Goal: Transaction & Acquisition: Purchase product/service

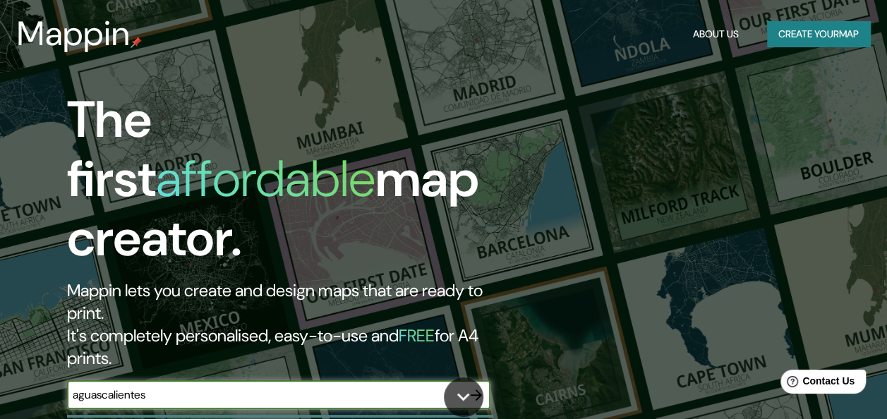
type input "aguascalientes"
click at [799, 31] on button "Create your map" at bounding box center [818, 34] width 103 height 26
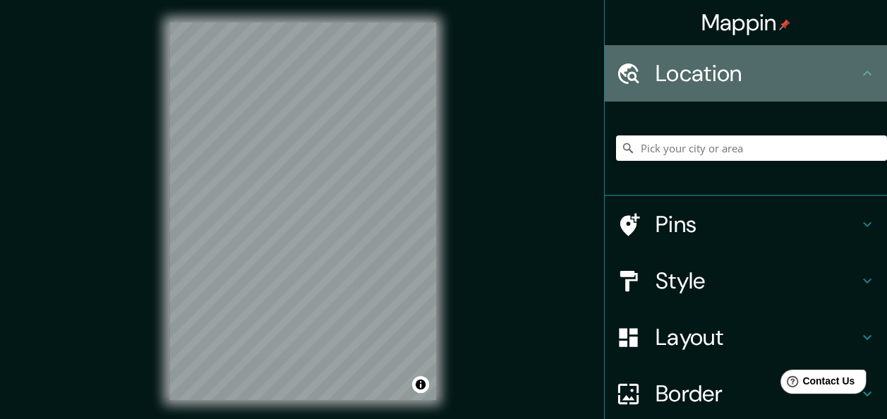
click at [859, 74] on icon at bounding box center [867, 73] width 17 height 17
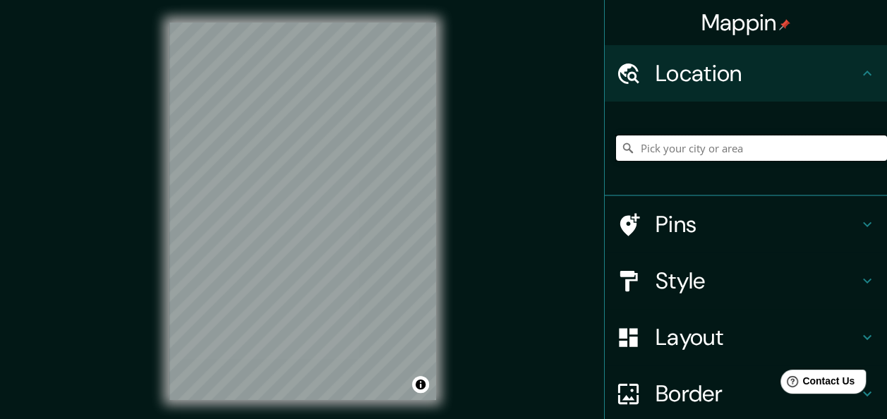
click at [764, 153] on input "Pick your city or area" at bounding box center [751, 147] width 271 height 25
click at [711, 226] on h4 "Pins" at bounding box center [756, 224] width 203 height 28
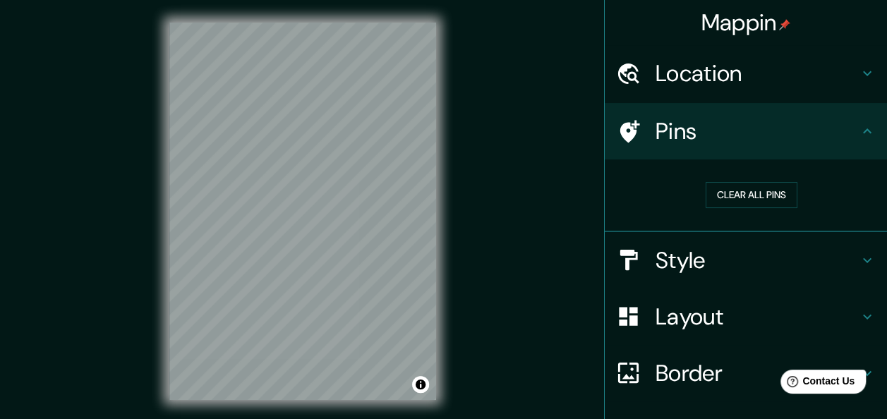
click at [729, 255] on h4 "Style" at bounding box center [756, 260] width 203 height 28
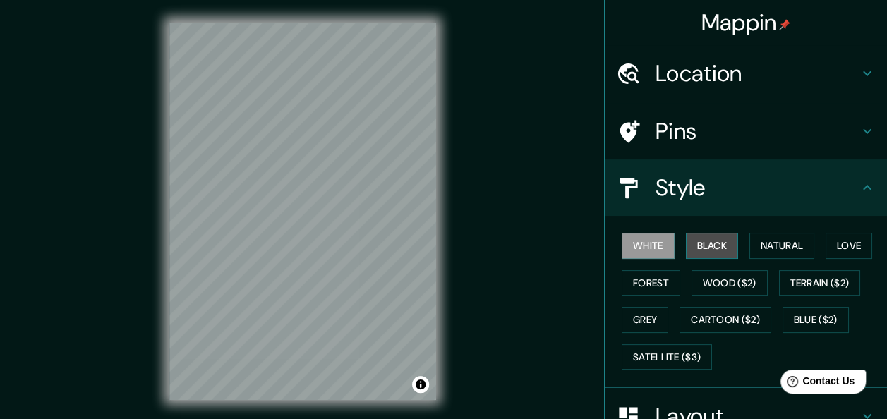
click at [714, 253] on button "Black" at bounding box center [712, 246] width 53 height 26
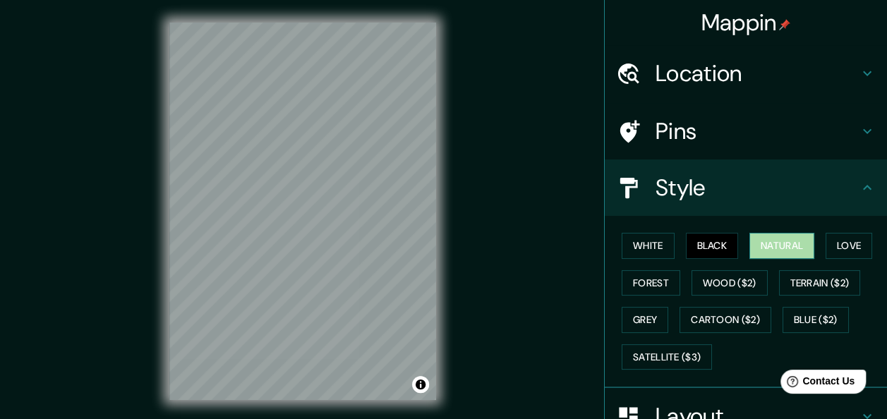
click at [756, 248] on button "Natural" at bounding box center [781, 246] width 65 height 26
click at [838, 248] on button "Love" at bounding box center [848, 246] width 47 height 26
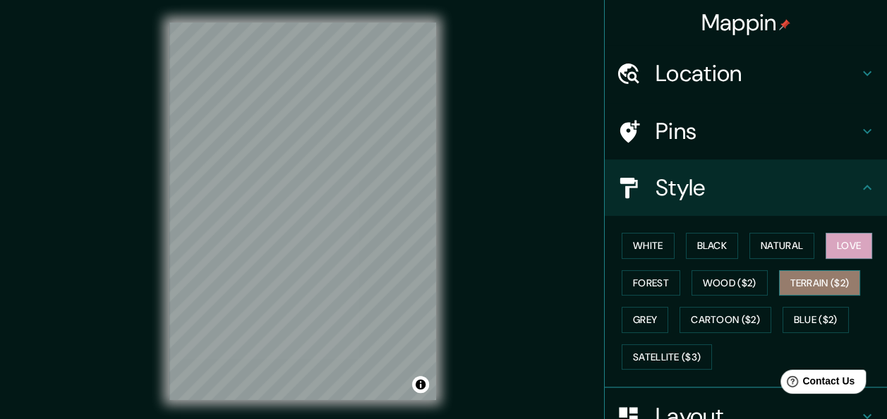
click at [827, 284] on button "Terrain ($2)" at bounding box center [820, 283] width 82 height 26
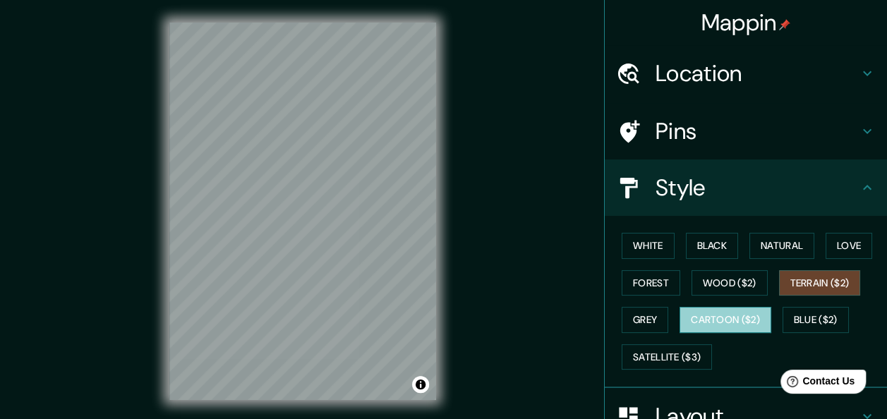
click at [741, 325] on button "Cartoon ($2)" at bounding box center [725, 320] width 92 height 26
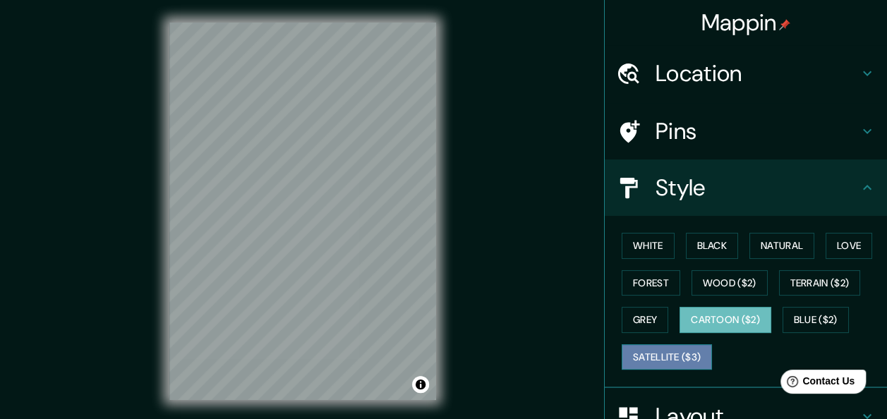
click at [680, 355] on button "Satellite ($3)" at bounding box center [667, 357] width 90 height 26
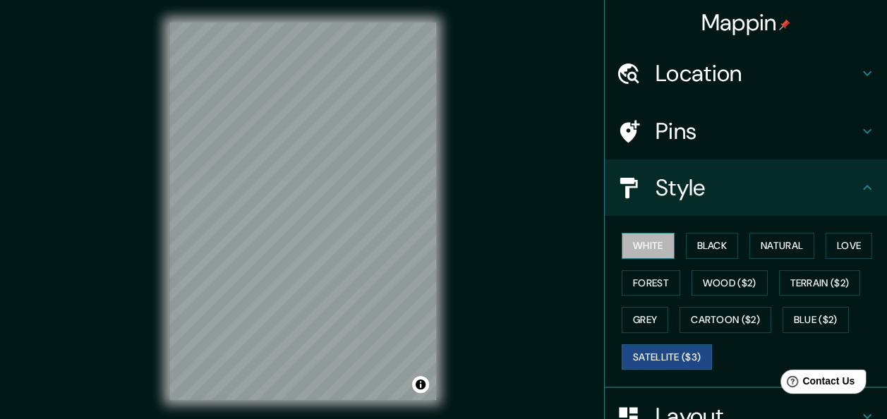
click at [630, 248] on button "White" at bounding box center [648, 246] width 53 height 26
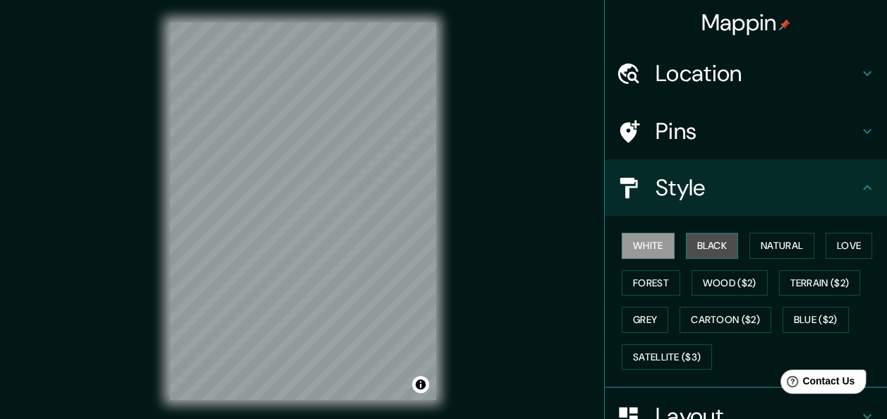
click at [717, 246] on button "Black" at bounding box center [712, 246] width 53 height 26
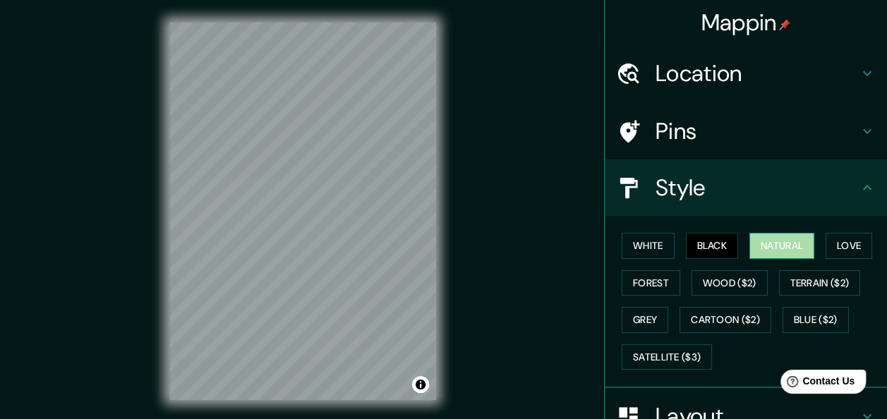
click at [751, 246] on button "Natural" at bounding box center [781, 246] width 65 height 26
click at [841, 235] on button "Love" at bounding box center [848, 246] width 47 height 26
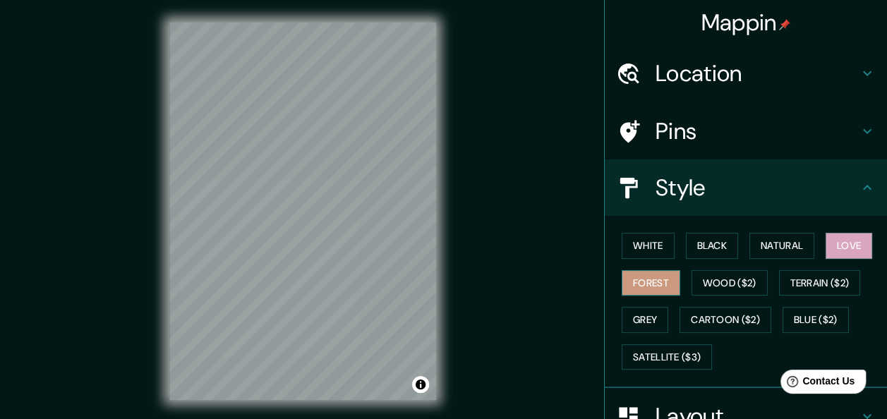
click at [628, 277] on button "Forest" at bounding box center [651, 283] width 59 height 26
click at [709, 279] on button "Wood ($2)" at bounding box center [729, 283] width 76 height 26
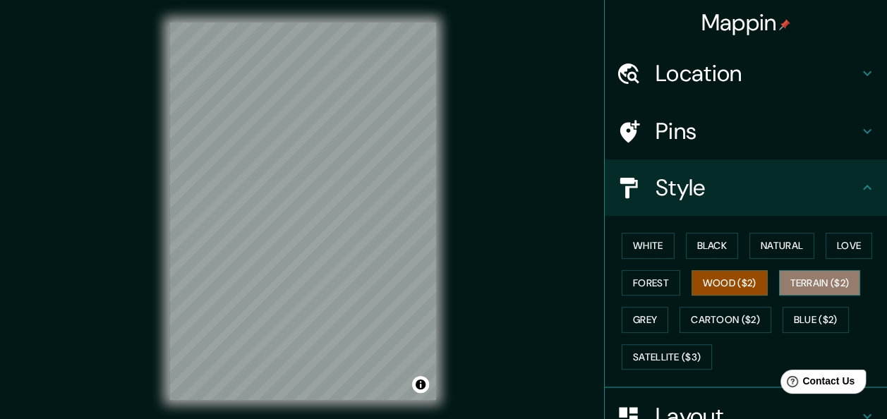
click at [827, 277] on button "Terrain ($2)" at bounding box center [820, 283] width 82 height 26
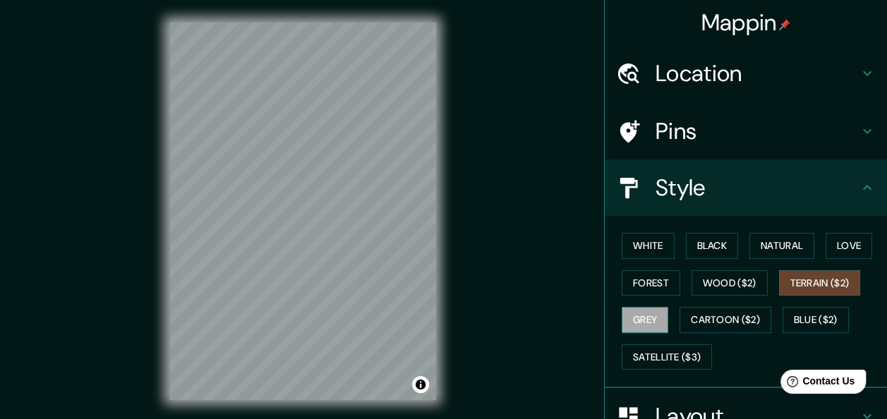
click at [641, 321] on button "Grey" at bounding box center [645, 320] width 47 height 26
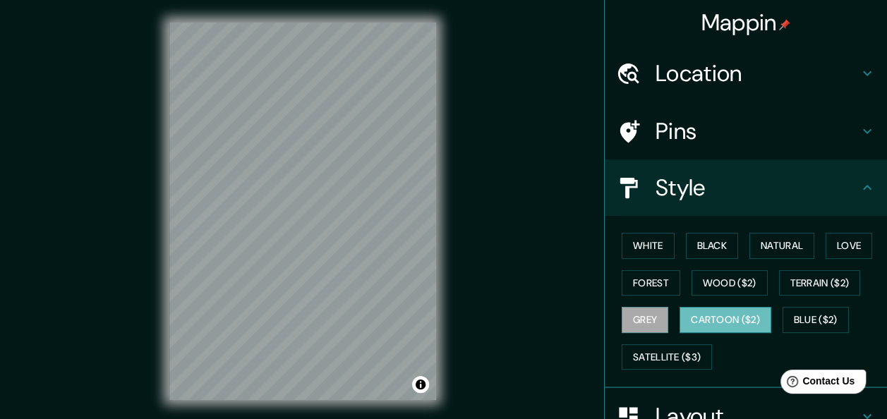
click at [705, 310] on button "Cartoon ($2)" at bounding box center [725, 320] width 92 height 26
click at [803, 313] on button "Blue ($2)" at bounding box center [815, 320] width 66 height 26
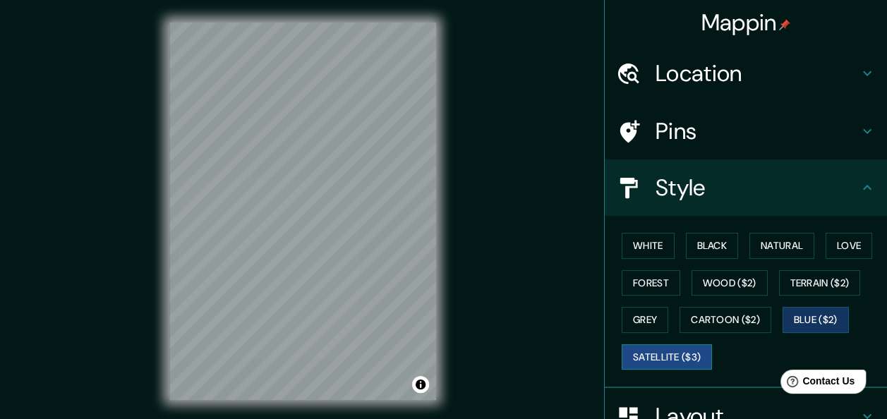
click at [655, 360] on button "Satellite ($3)" at bounding box center [667, 357] width 90 height 26
click at [725, 63] on h4 "Location" at bounding box center [756, 73] width 203 height 28
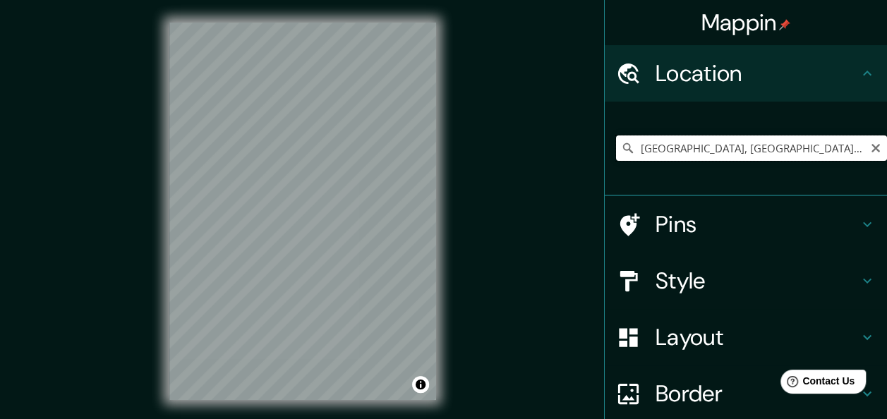
click at [751, 157] on input "[GEOGRAPHIC_DATA], [GEOGRAPHIC_DATA], [GEOGRAPHIC_DATA]" at bounding box center [751, 147] width 271 height 25
click at [751, 155] on input "[GEOGRAPHIC_DATA], [GEOGRAPHIC_DATA], [GEOGRAPHIC_DATA]" at bounding box center [751, 147] width 271 height 25
paste input "CARRETERA PANAMERICANA SUR # EJIDO [PERSON_NAME][GEOGRAPHIC_DATA] , [GEOGRAPHIC…"
type input "[GEOGRAPHIC_DATA], [GEOGRAPHIC_DATA], [GEOGRAPHIC_DATA]"
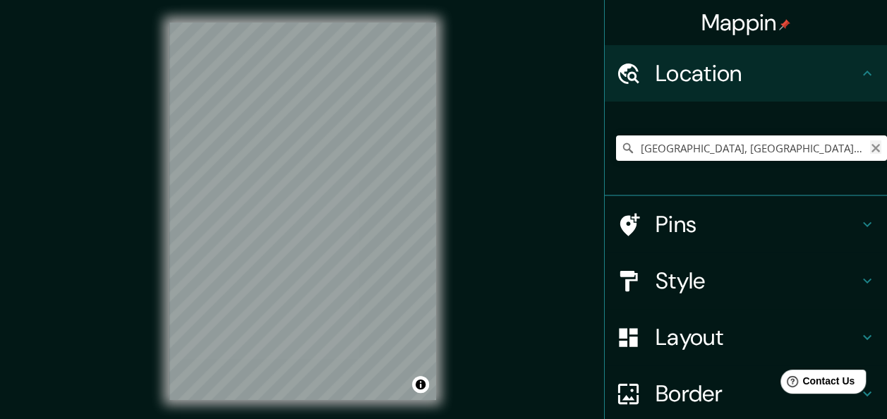
click at [871, 148] on icon "Clear" at bounding box center [875, 148] width 8 height 8
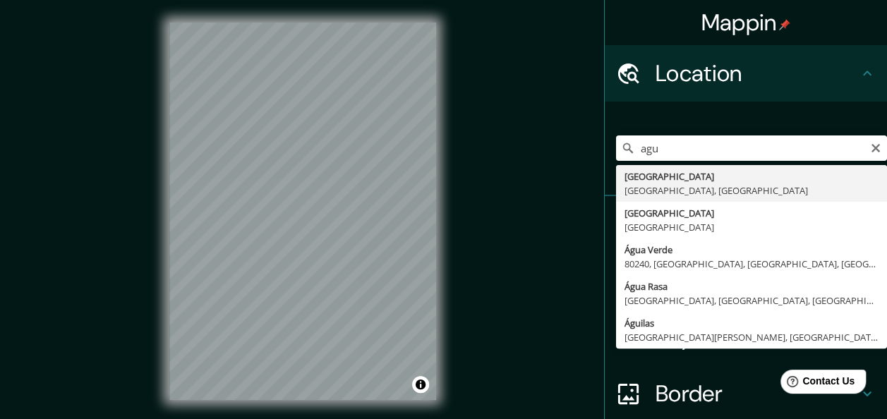
type input "[GEOGRAPHIC_DATA], [GEOGRAPHIC_DATA], [GEOGRAPHIC_DATA]"
